Goal: Task Accomplishment & Management: Use online tool/utility

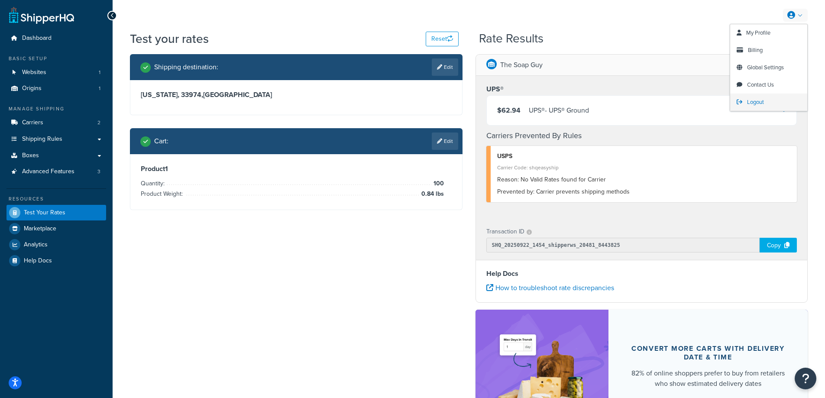
click at [756, 99] on span "Logout" at bounding box center [755, 102] width 17 height 8
click at [757, 100] on span "Logout" at bounding box center [755, 102] width 17 height 8
click at [760, 100] on span "Logout" at bounding box center [755, 102] width 17 height 8
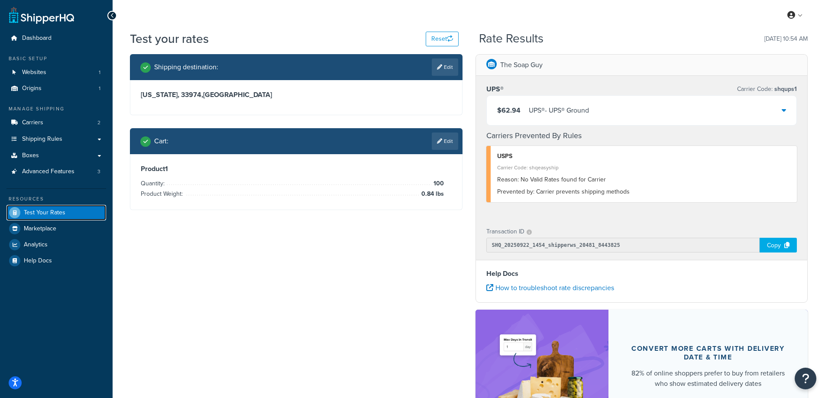
click at [48, 210] on span "Test Your Rates" at bounding box center [45, 212] width 42 height 7
click at [46, 213] on span "Test Your Rates" at bounding box center [45, 212] width 42 height 7
click at [443, 69] on link "Edit" at bounding box center [445, 66] width 26 height 17
select select "FL"
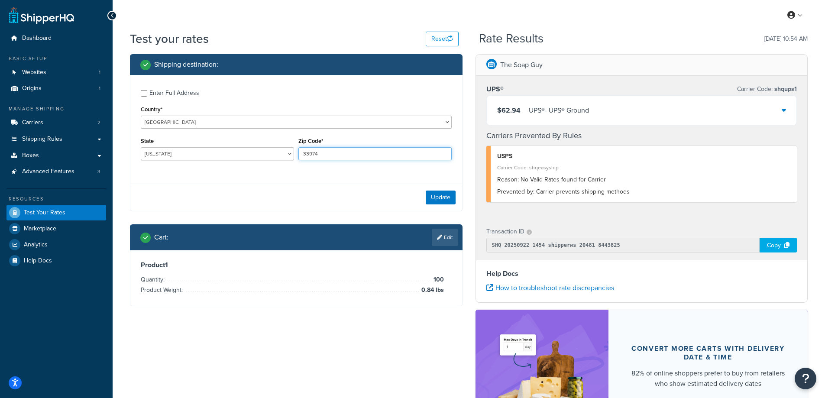
drag, startPoint x: 326, startPoint y: 159, endPoint x: 304, endPoint y: 155, distance: 22.9
click at [304, 155] on input "33974" at bounding box center [374, 153] width 153 height 13
paste input "01516"
type input "01516"
click at [232, 180] on div "Enter Full Address Country* [GEOGRAPHIC_DATA] [GEOGRAPHIC_DATA] [GEOGRAPHIC_DAT…" at bounding box center [296, 143] width 333 height 136
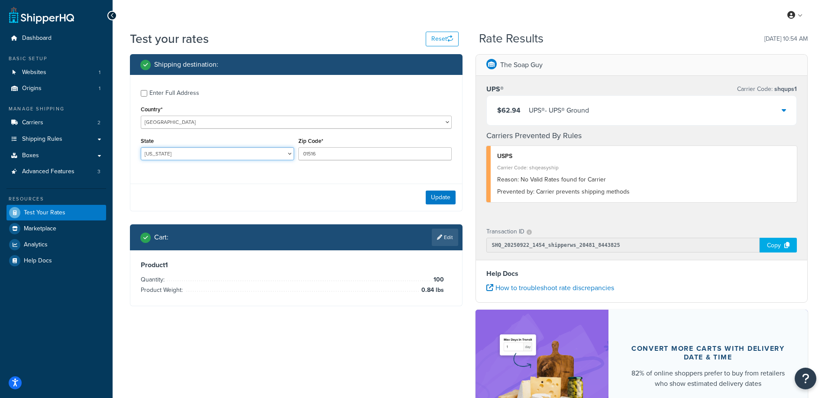
drag, startPoint x: 187, startPoint y: 154, endPoint x: 146, endPoint y: 153, distance: 41.6
click at [146, 153] on select "[US_STATE] [US_STATE] [US_STATE] [US_STATE] [US_STATE] Armed Forces Americas Ar…" at bounding box center [217, 153] width 153 height 13
click at [141, 147] on select "[US_STATE] [US_STATE] [US_STATE] [US_STATE] [US_STATE] Armed Forces Americas Ar…" at bounding box center [217, 153] width 153 height 13
click at [123, 166] on div "Test your rates Reset Rate Results [DATE] 10:54 AM Shipping destination : Enter…" at bounding box center [469, 258] width 712 height 456
click at [183, 154] on select "[US_STATE] [US_STATE] [US_STATE] [US_STATE] [US_STATE] Armed Forces Americas Ar…" at bounding box center [217, 153] width 153 height 13
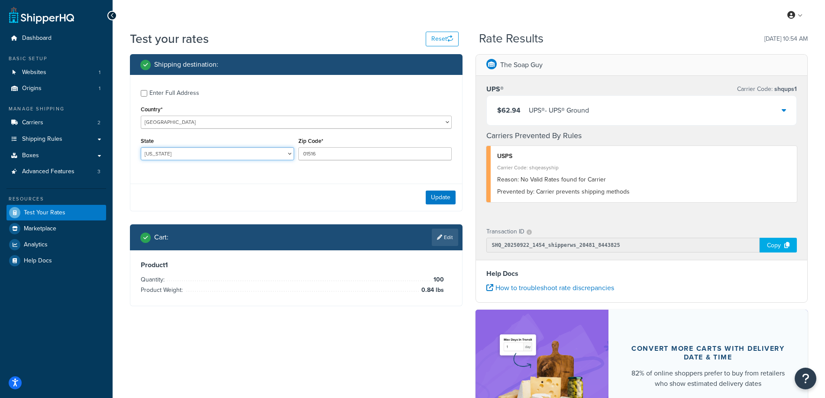
select select "MA"
click at [141, 147] on select "[US_STATE] [US_STATE] [US_STATE] [US_STATE] [US_STATE] Armed Forces Americas Ar…" at bounding box center [217, 153] width 153 height 13
click at [121, 333] on div "Test your rates Reset Rate Results [DATE] 10:54 AM Shipping destination : Enter…" at bounding box center [469, 258] width 712 height 456
click at [438, 196] on button "Update" at bounding box center [441, 198] width 30 height 14
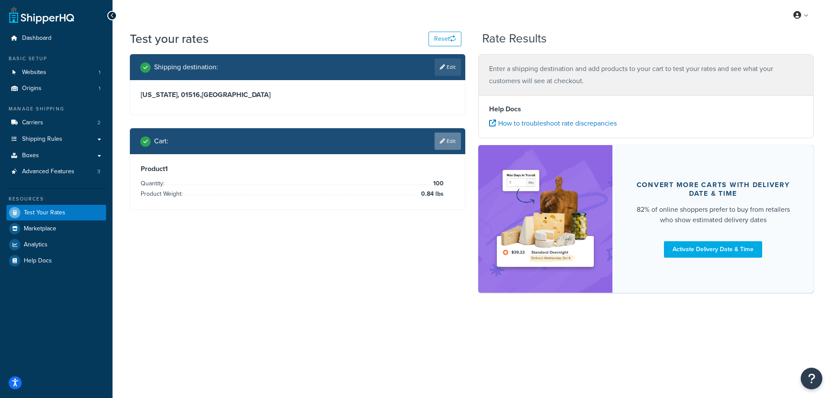
click at [449, 138] on link "Edit" at bounding box center [448, 141] width 26 height 17
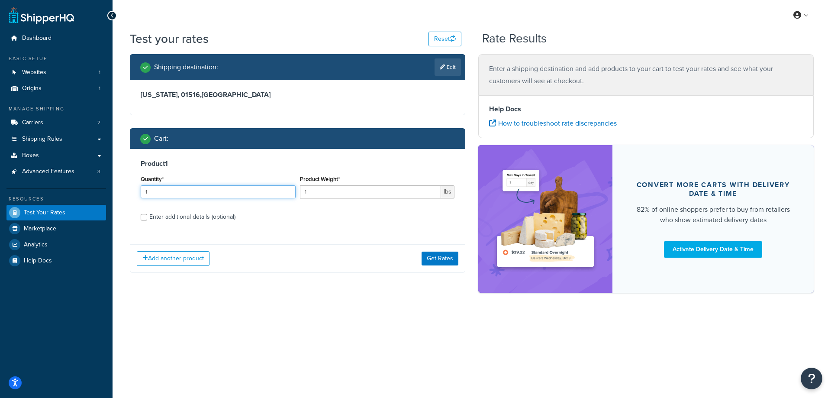
drag, startPoint x: 198, startPoint y: 192, endPoint x: 136, endPoint y: 192, distance: 61.9
click at [136, 192] on div "Product 1 Quantity* 1 Product Weight* 1 lbs Enter additional details (optional)" at bounding box center [297, 193] width 335 height 89
type input "100"
click at [161, 337] on div "My Profile Billing Global Settings Contact Us Logout Test your rates Reset Rate…" at bounding box center [472, 199] width 719 height 398
drag, startPoint x: 327, startPoint y: 191, endPoint x: 296, endPoint y: 191, distance: 31.6
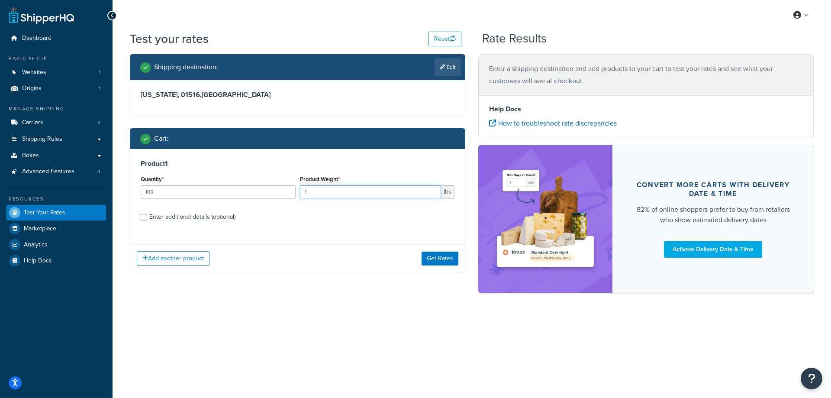
click at [296, 191] on div "Quantity* 100 Product Weight* 1 lbs" at bounding box center [298, 189] width 318 height 32
paste input "2.99"
type input "2.99"
click at [440, 256] on button "Get Rates" at bounding box center [440, 259] width 37 height 14
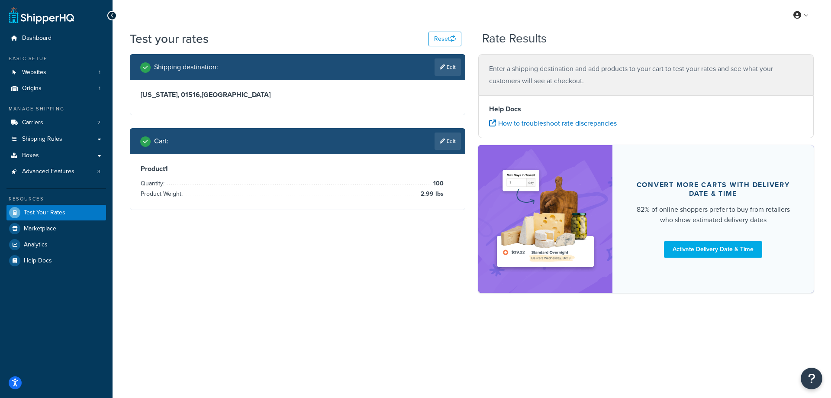
click at [399, 224] on div "Shipping destination : Edit [US_STATE], 01516 , [GEOGRAPHIC_DATA] Cart : Edit P…" at bounding box center [471, 177] width 697 height 247
click at [755, 100] on span "Logout" at bounding box center [762, 102] width 17 height 8
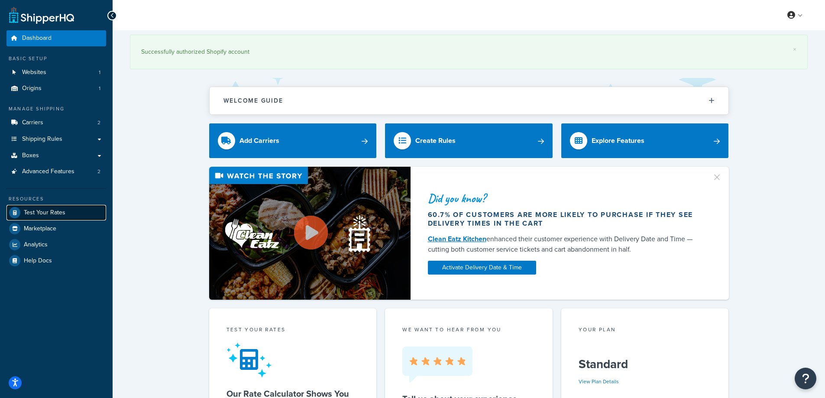
click at [57, 211] on span "Test Your Rates" at bounding box center [45, 212] width 42 height 7
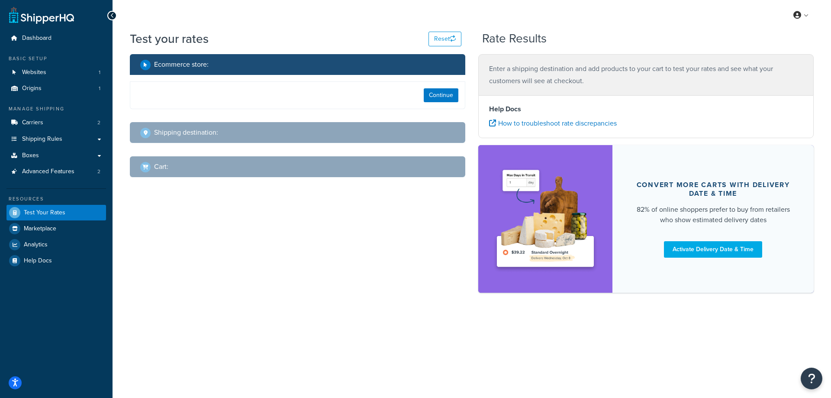
select select "[GEOGRAPHIC_DATA]"
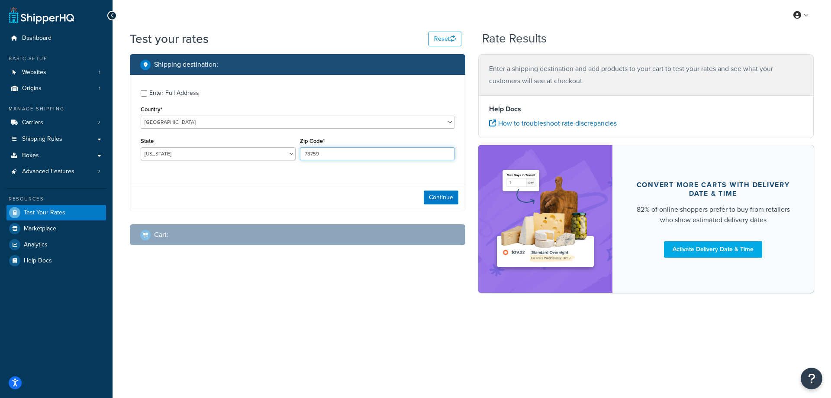
drag, startPoint x: 336, startPoint y: 153, endPoint x: 305, endPoint y: 151, distance: 30.4
click at [305, 151] on input "78759" at bounding box center [377, 153] width 155 height 13
type input "01516"
click at [209, 151] on select "[US_STATE] [US_STATE] [US_STATE] [US_STATE] [US_STATE] Armed Forces Americas Ar…" at bounding box center [218, 153] width 155 height 13
select select "MA"
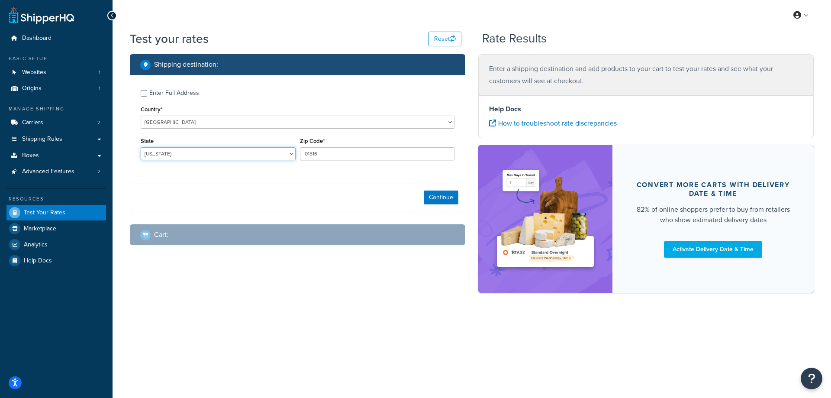
click at [141, 147] on select "[US_STATE] [US_STATE] [US_STATE] [US_STATE] [US_STATE] Armed Forces Americas Ar…" at bounding box center [218, 153] width 155 height 13
click at [164, 279] on div "Shipping destination : Enter Full Address Country* [GEOGRAPHIC_DATA] [GEOGRAPHI…" at bounding box center [471, 177] width 697 height 247
click at [443, 200] on button "Continue" at bounding box center [441, 198] width 35 height 14
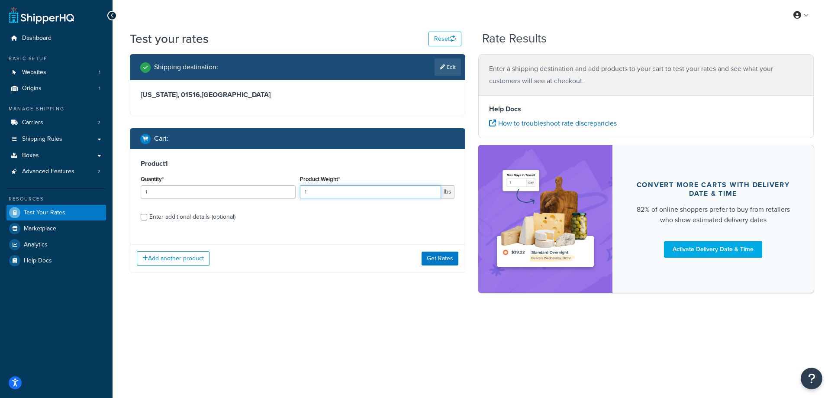
drag, startPoint x: 327, startPoint y: 190, endPoint x: 292, endPoint y: 191, distance: 35.1
click at [292, 191] on div "Quantity* 1 Product Weight* 1 lbs" at bounding box center [298, 189] width 318 height 32
paste input "2.99"
type input "2.99"
drag, startPoint x: 173, startPoint y: 191, endPoint x: 123, endPoint y: 194, distance: 49.9
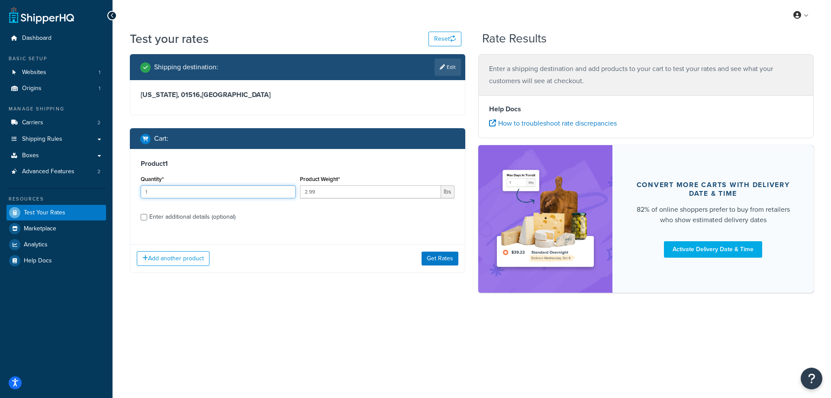
click at [123, 194] on div "Shipping destination : Edit [US_STATE], 01516 , [GEOGRAPHIC_DATA] Cart : Produc…" at bounding box center [297, 170] width 349 height 232
type input "100"
click at [432, 258] on button "Get Rates" at bounding box center [440, 259] width 37 height 14
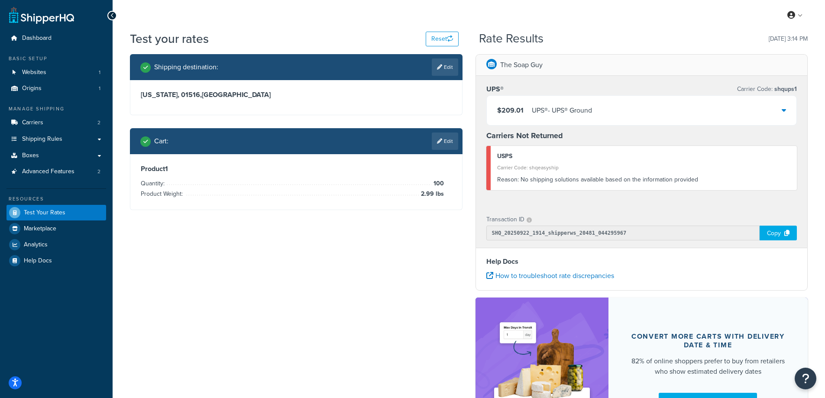
click at [620, 109] on div "$209.01 UPS® - UPS® Ground" at bounding box center [642, 110] width 310 height 29
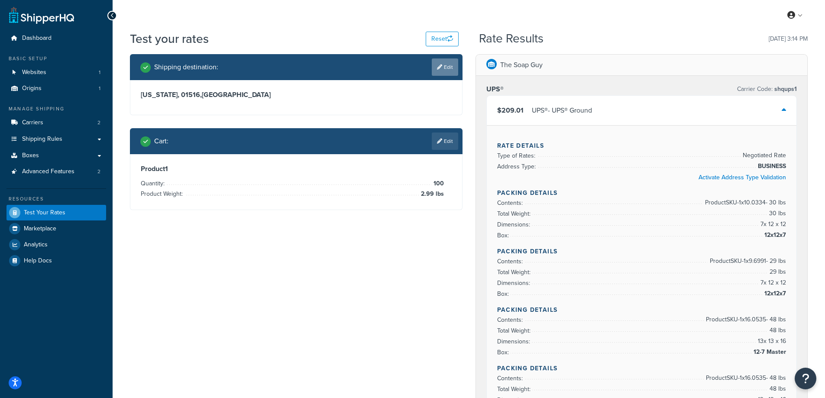
click at [446, 66] on link "Edit" at bounding box center [445, 66] width 26 height 17
select select "MA"
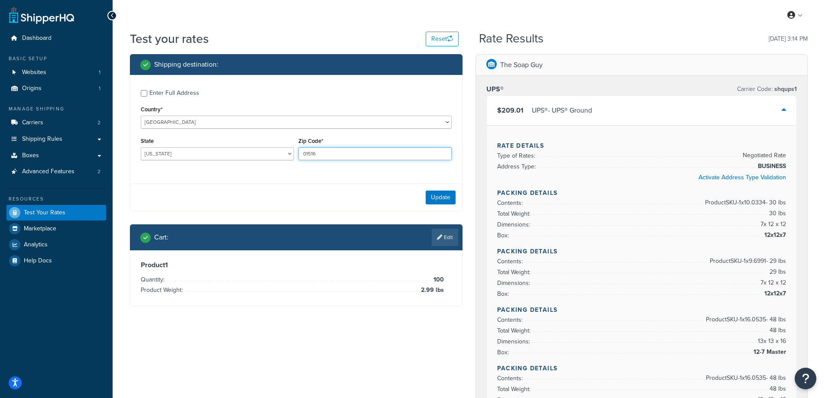
drag, startPoint x: 324, startPoint y: 154, endPoint x: 299, endPoint y: 161, distance: 25.5
click at [300, 154] on input "01516" at bounding box center [374, 153] width 153 height 13
paste input "63801"
type input "63801"
click at [291, 178] on div "Enter Full Address Country* [GEOGRAPHIC_DATA] [GEOGRAPHIC_DATA] [GEOGRAPHIC_DAT…" at bounding box center [296, 143] width 333 height 136
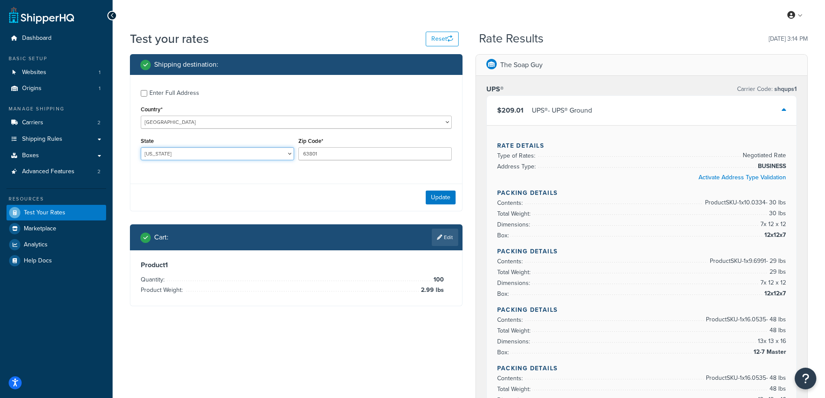
click at [181, 154] on select "[US_STATE] [US_STATE] [US_STATE] [US_STATE] [US_STATE] Armed Forces Americas Ar…" at bounding box center [217, 153] width 153 height 13
drag, startPoint x: 187, startPoint y: 154, endPoint x: 145, endPoint y: 152, distance: 42.5
click at [145, 152] on select "[US_STATE] [US_STATE] [US_STATE] [US_STATE] [US_STATE] Armed Forces Americas Ar…" at bounding box center [217, 153] width 153 height 13
click at [176, 152] on select "[US_STATE] [US_STATE] [US_STATE] [US_STATE] [US_STATE] Armed Forces Americas Ar…" at bounding box center [217, 153] width 153 height 13
click at [206, 155] on select "[US_STATE] [US_STATE] [US_STATE] [US_STATE] [US_STATE] Armed Forces Americas Ar…" at bounding box center [217, 153] width 153 height 13
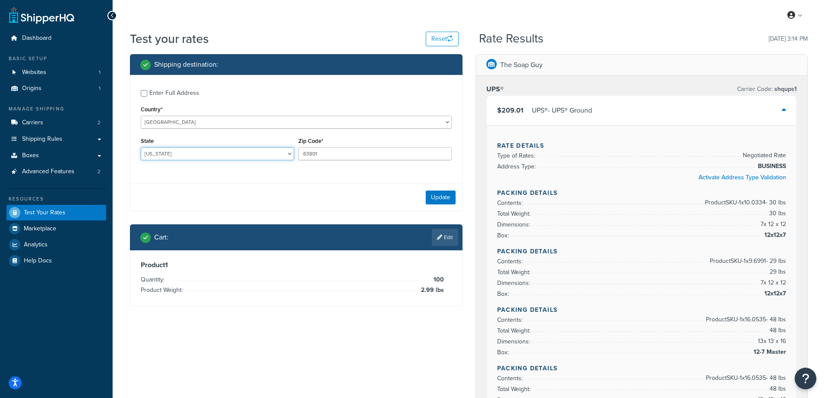
select select "MO"
click at [141, 147] on select "[US_STATE] [US_STATE] [US_STATE] [US_STATE] [US_STATE] Armed Forces Americas Ar…" at bounding box center [217, 153] width 153 height 13
click at [440, 197] on button "Update" at bounding box center [441, 198] width 30 height 14
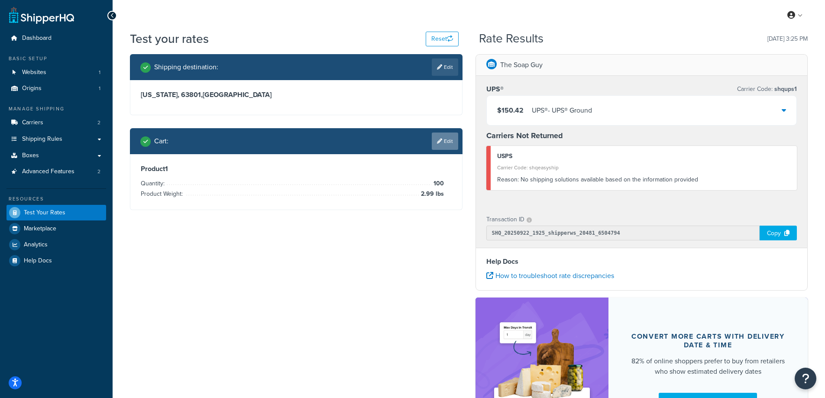
click at [447, 141] on link "Edit" at bounding box center [445, 141] width 26 height 17
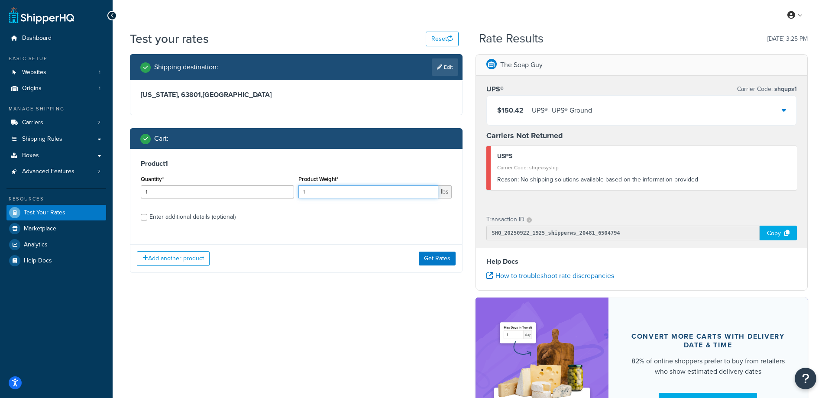
drag, startPoint x: 324, startPoint y: 188, endPoint x: 290, endPoint y: 188, distance: 34.2
click at [290, 188] on div "Quantity* 1 Product Weight* 1 lbs" at bounding box center [296, 189] width 315 height 32
paste input "2.60"
type input "2.60"
click at [171, 196] on input "1" at bounding box center [217, 191] width 153 height 13
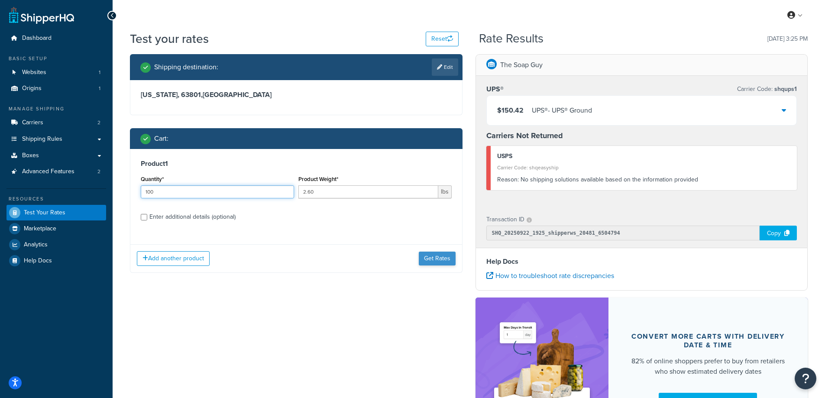
type input "100"
click at [440, 254] on button "Get Rates" at bounding box center [437, 259] width 37 height 14
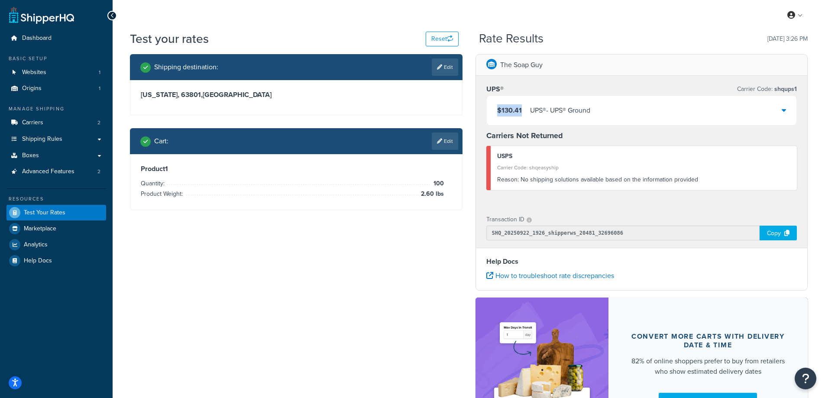
drag, startPoint x: 523, startPoint y: 108, endPoint x: 489, endPoint y: 112, distance: 33.6
click at [489, 112] on div "$130.41 UPS® - UPS® Ground" at bounding box center [642, 110] width 310 height 29
copy span "$130.41"
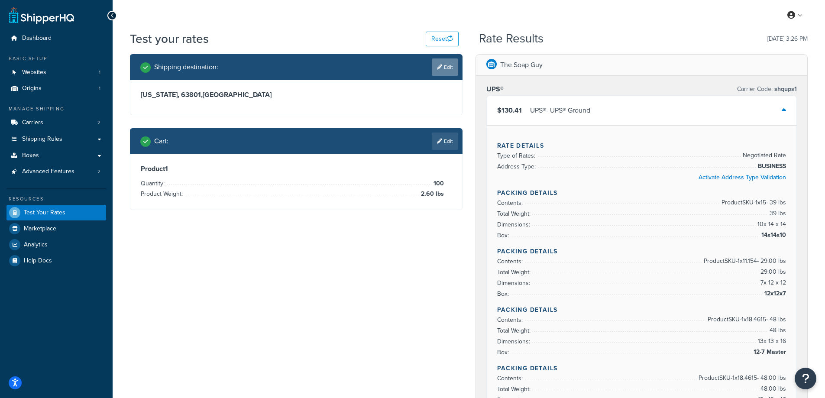
click at [450, 65] on link "Edit" at bounding box center [445, 66] width 26 height 17
select select "MO"
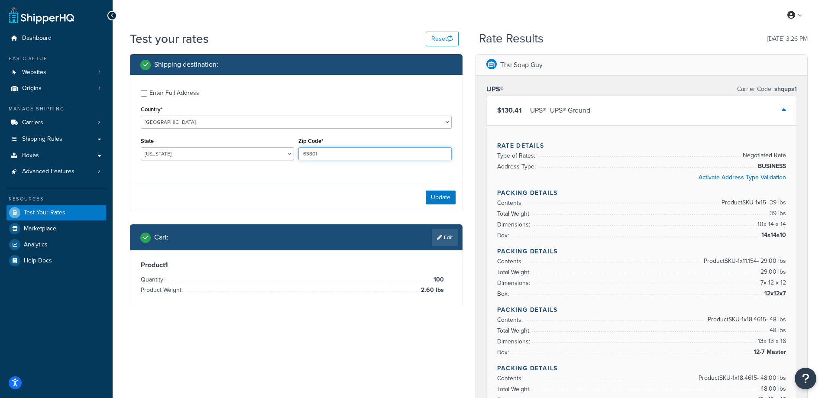
drag, startPoint x: 334, startPoint y: 154, endPoint x: 301, endPoint y: 155, distance: 33.4
click at [301, 155] on input "63801" at bounding box center [374, 153] width 153 height 13
paste input "44833"
type input "44833"
click at [268, 175] on div "Enter Full Address Country* [GEOGRAPHIC_DATA] [GEOGRAPHIC_DATA] [GEOGRAPHIC_DAT…" at bounding box center [296, 126] width 332 height 102
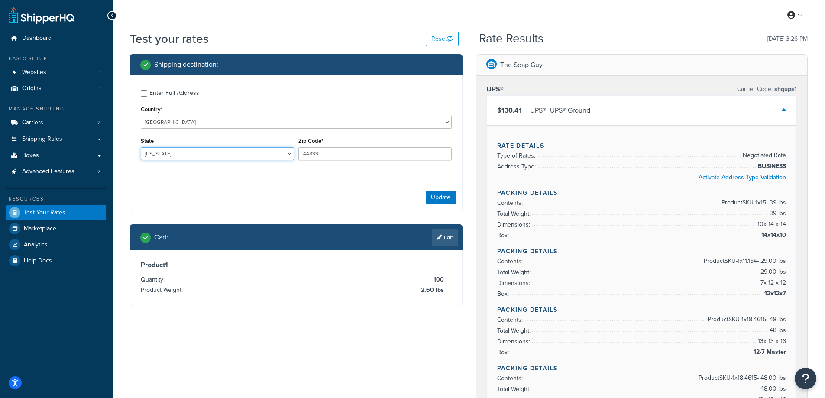
click at [162, 154] on select "[US_STATE] [US_STATE] [US_STATE] [US_STATE] [US_STATE] Armed Forces Americas Ar…" at bounding box center [217, 153] width 153 height 13
select select "OH"
click at [141, 147] on select "[US_STATE] [US_STATE] [US_STATE] [US_STATE] [US_STATE] Armed Forces Americas Ar…" at bounding box center [217, 153] width 153 height 13
click at [428, 195] on button "Update" at bounding box center [441, 198] width 30 height 14
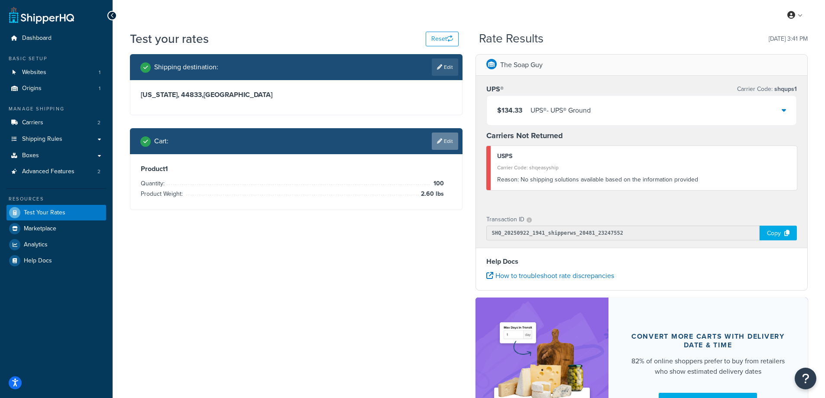
click at [439, 147] on link "Edit" at bounding box center [445, 141] width 26 height 17
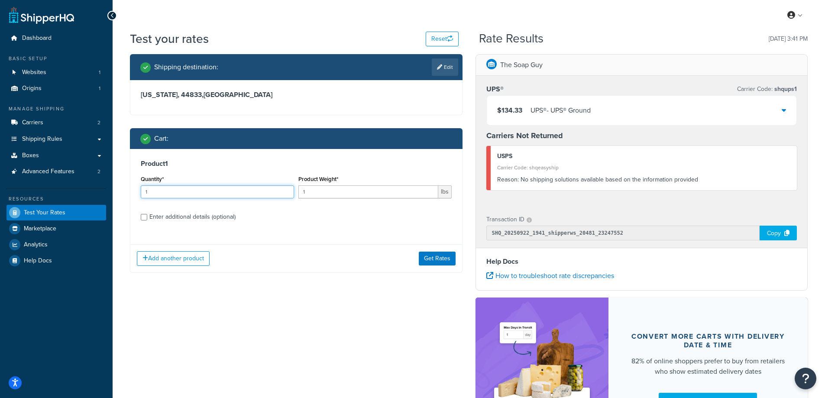
drag, startPoint x: 180, startPoint y: 194, endPoint x: 119, endPoint y: 194, distance: 61.5
click at [119, 194] on div "Test your rates Reset Rate Results 09/22/2025, 3:41 PM Shipping destination : E…" at bounding box center [469, 252] width 712 height 444
type input "100"
drag, startPoint x: 325, startPoint y: 190, endPoint x: 283, endPoint y: 188, distance: 41.6
click at [283, 188] on div "Quantity* 100 Product Weight* 1 lbs" at bounding box center [296, 189] width 315 height 32
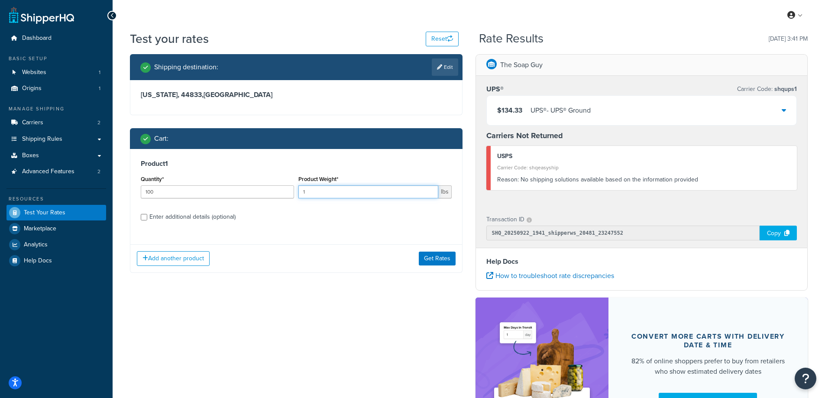
paste input "7.15"
type input "7.15"
click at [432, 256] on button "Get Rates" at bounding box center [437, 259] width 37 height 14
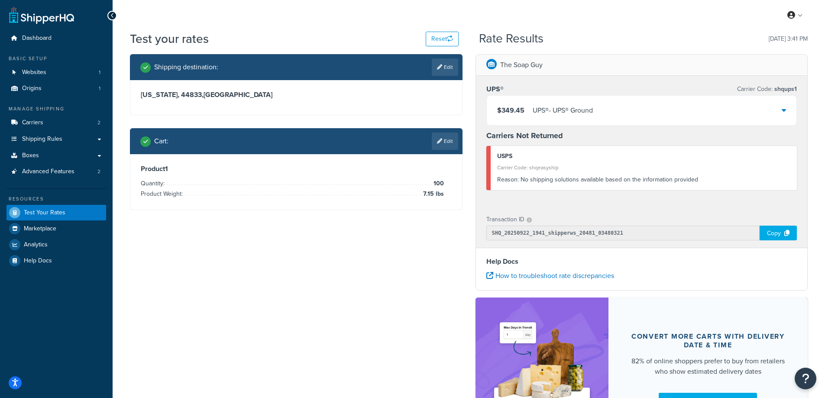
click at [404, 238] on div "Shipping destination : Edit Ohio, 44833 , United States Cart : Edit Product 1 Q…" at bounding box center [468, 253] width 691 height 398
drag, startPoint x: 527, startPoint y: 108, endPoint x: 495, endPoint y: 108, distance: 31.6
click at [495, 108] on div "$349.45 UPS® - UPS® Ground" at bounding box center [642, 110] width 310 height 29
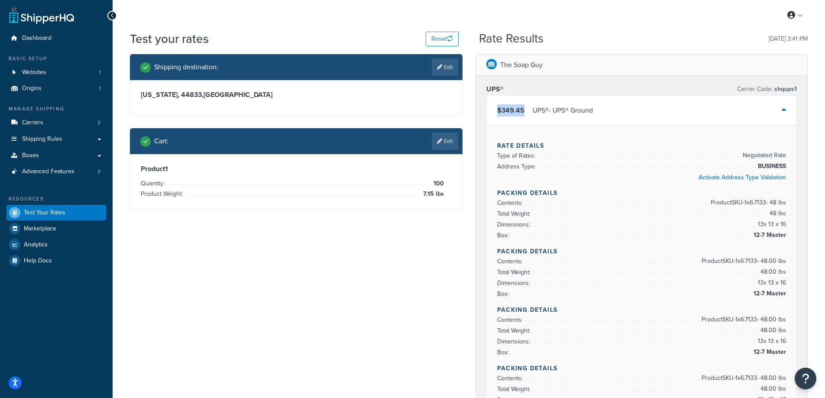
copy span "$349.45"
